Goal: Information Seeking & Learning: Learn about a topic

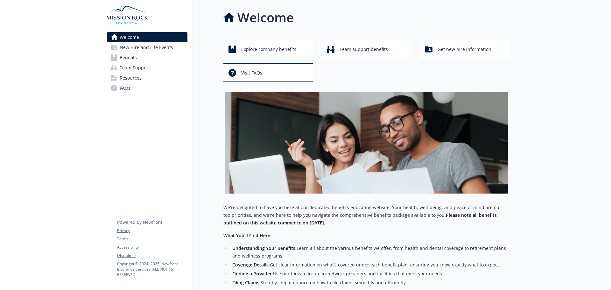
click at [135, 59] on span "Benefits" at bounding box center [128, 58] width 17 height 10
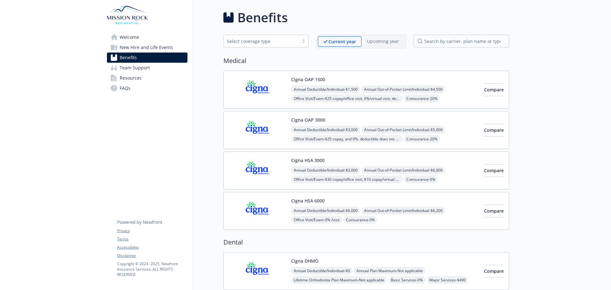
click at [117, 74] on link "Resources" at bounding box center [147, 78] width 81 height 10
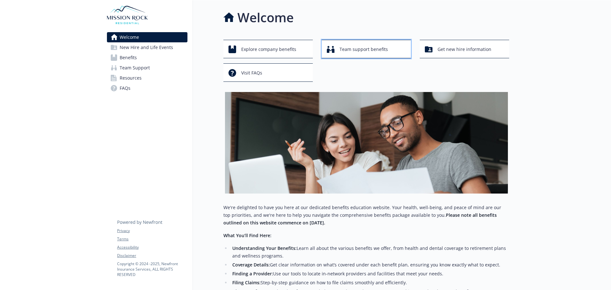
click at [357, 49] on span "Team support benefits" at bounding box center [364, 49] width 48 height 12
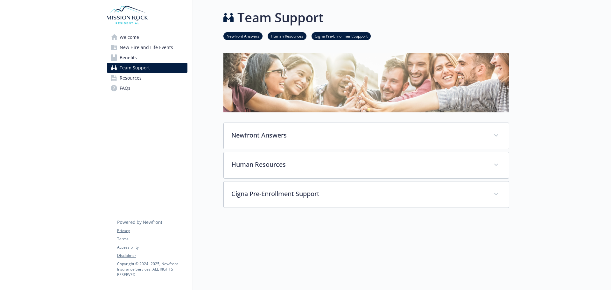
click at [168, 51] on span "New Hire and Life Events" at bounding box center [146, 47] width 53 height 10
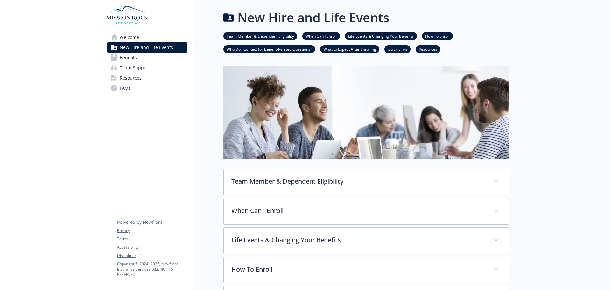
click at [127, 61] on span "Benefits" at bounding box center [128, 58] width 17 height 10
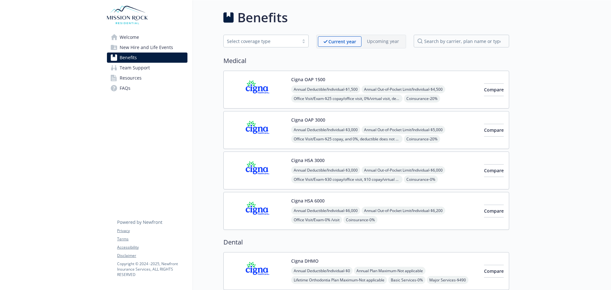
click at [132, 38] on span "Welcome" at bounding box center [129, 37] width 19 height 10
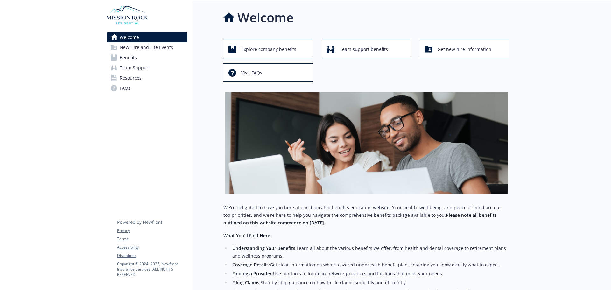
scroll to position [108, 0]
